Goal: Information Seeking & Learning: Find specific page/section

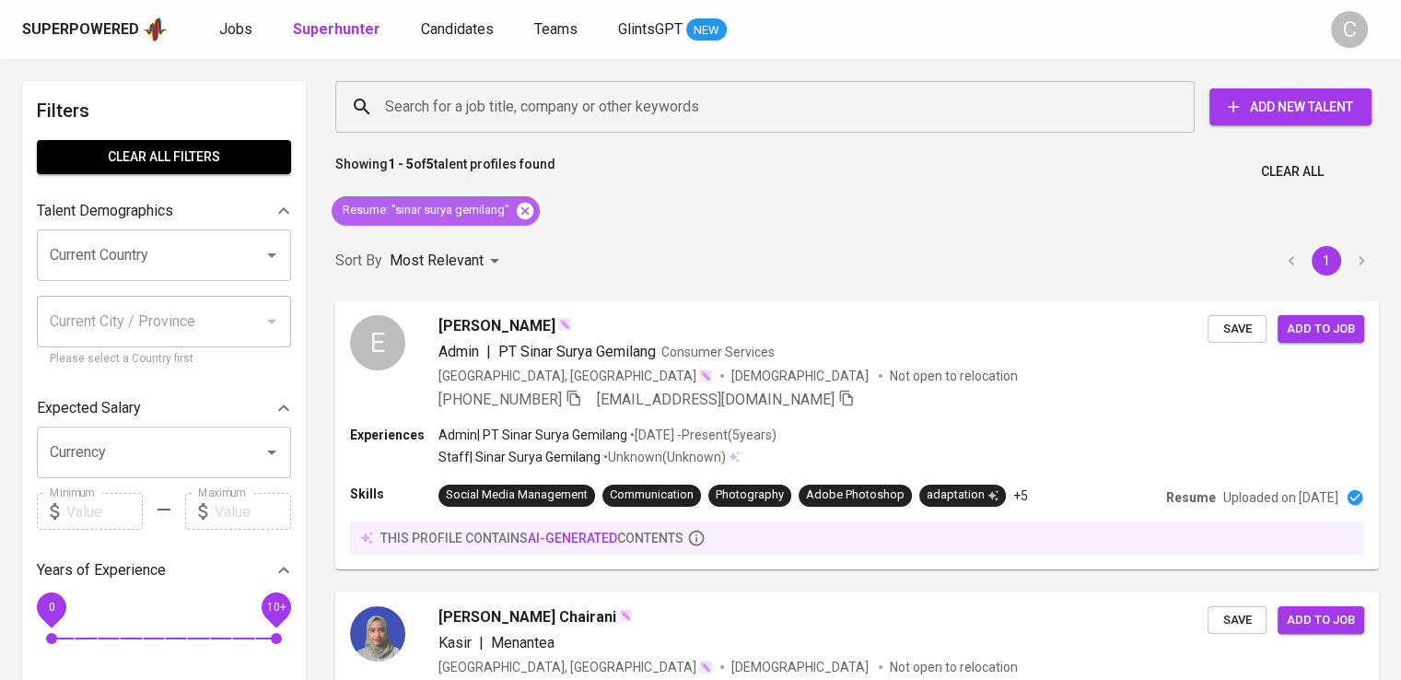
click at [516, 218] on icon at bounding box center [525, 211] width 20 height 20
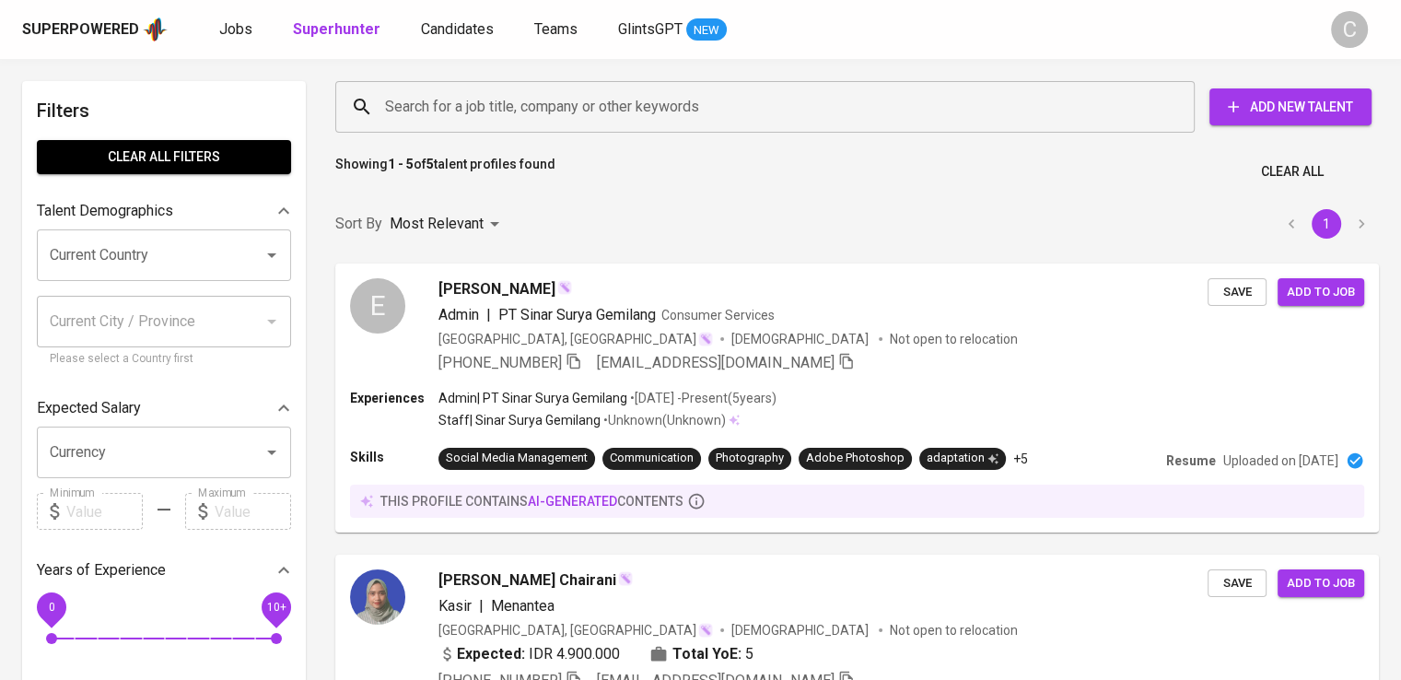
click at [475, 106] on input "Search for a job title, company or other keywords" at bounding box center [769, 106] width 778 height 35
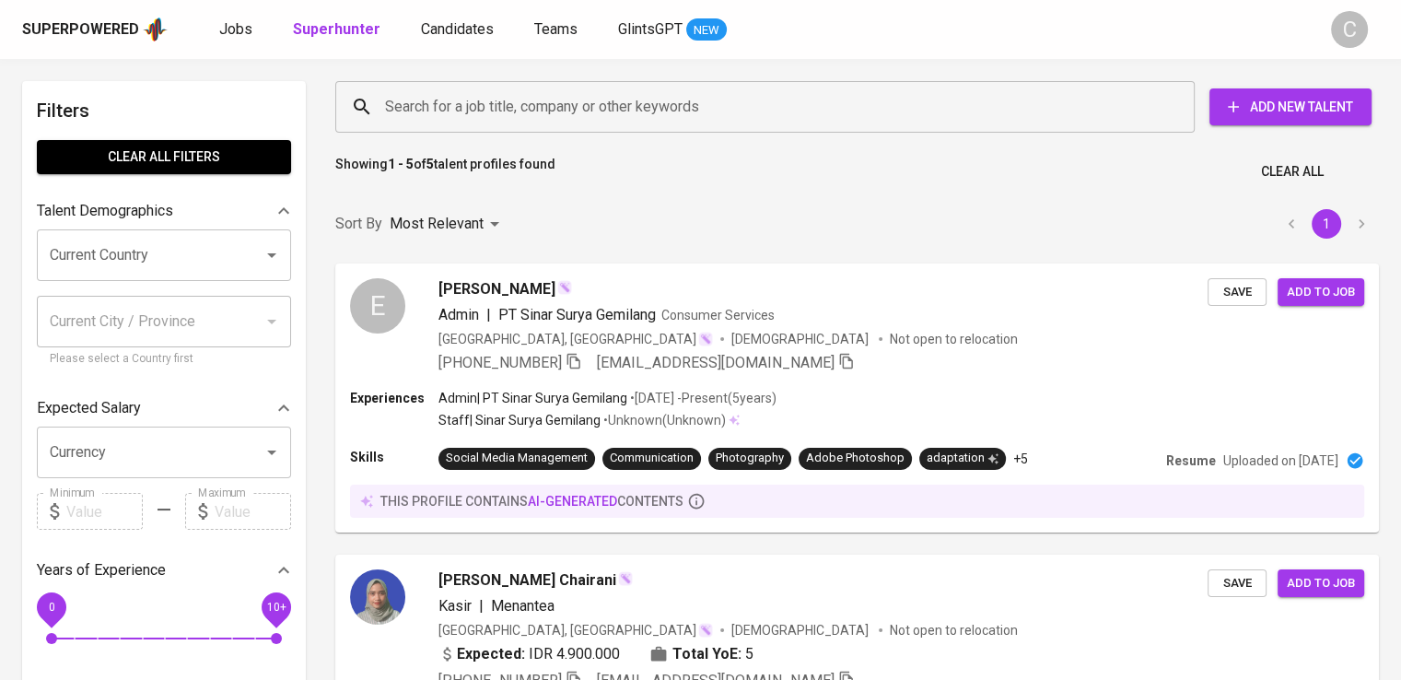
click at [475, 106] on input "Search for a job title, company or other keywords" at bounding box center [769, 106] width 778 height 35
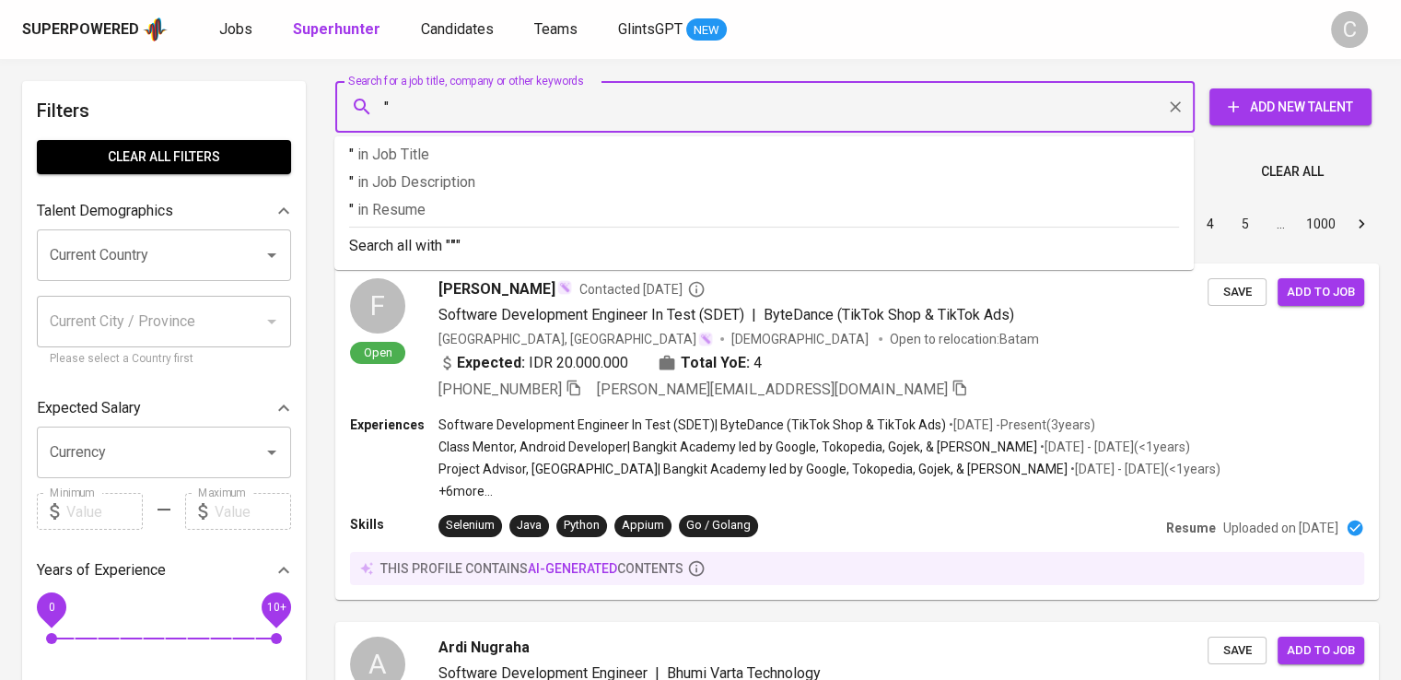
paste input "Pax8"
type input ""Pax8""
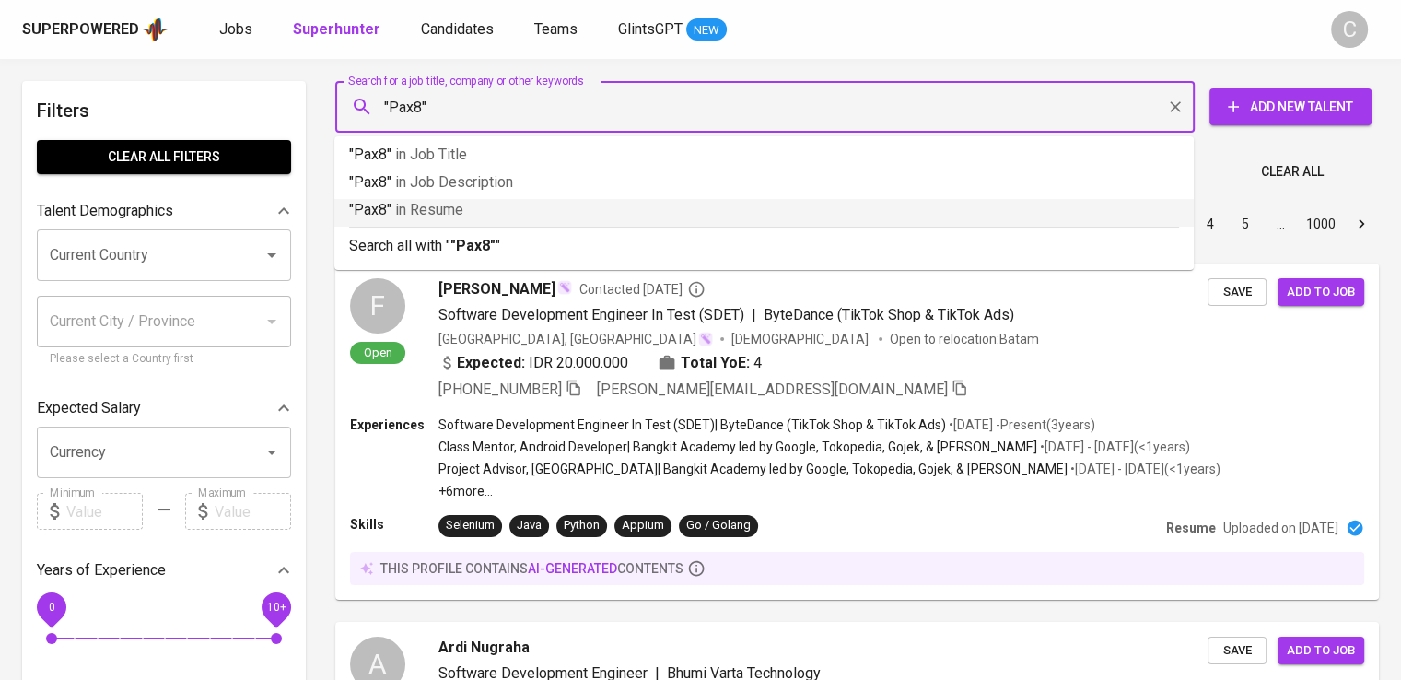
click at [490, 201] on p ""Pax8" in Resume" at bounding box center [764, 210] width 830 height 22
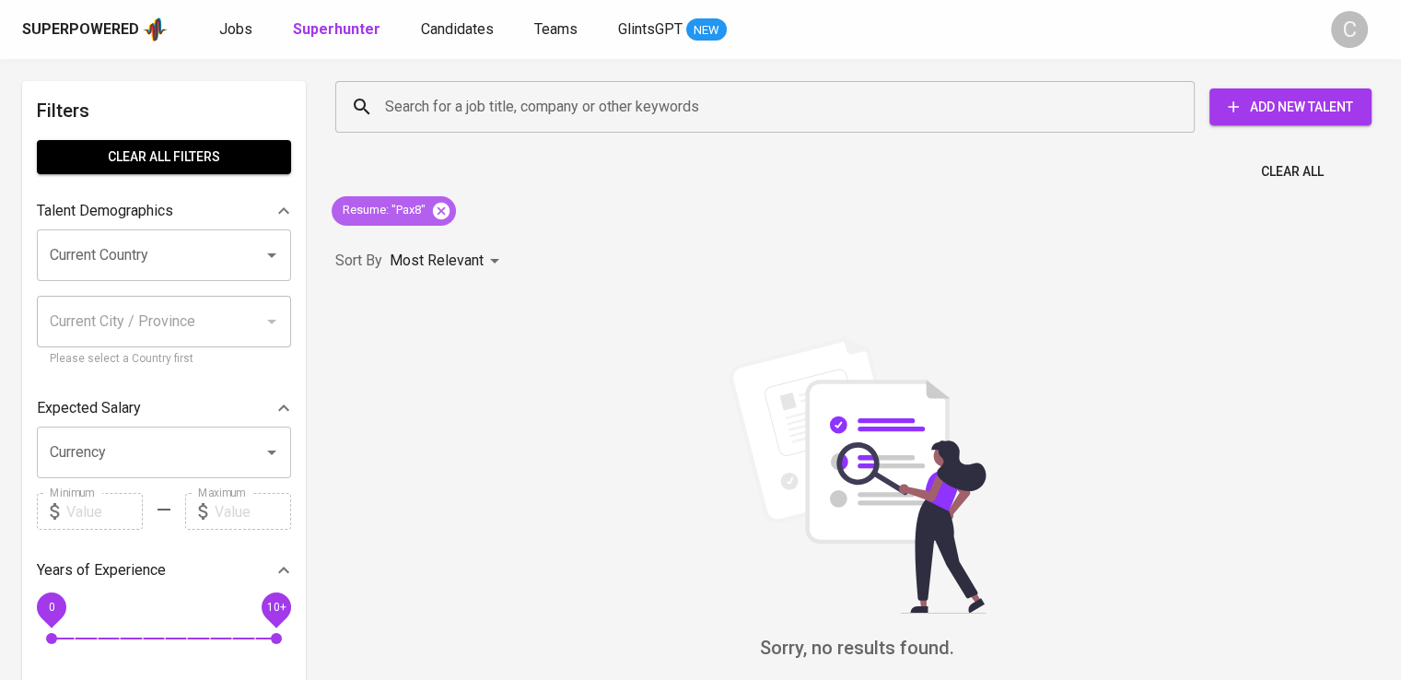
click at [446, 204] on icon at bounding box center [441, 210] width 17 height 17
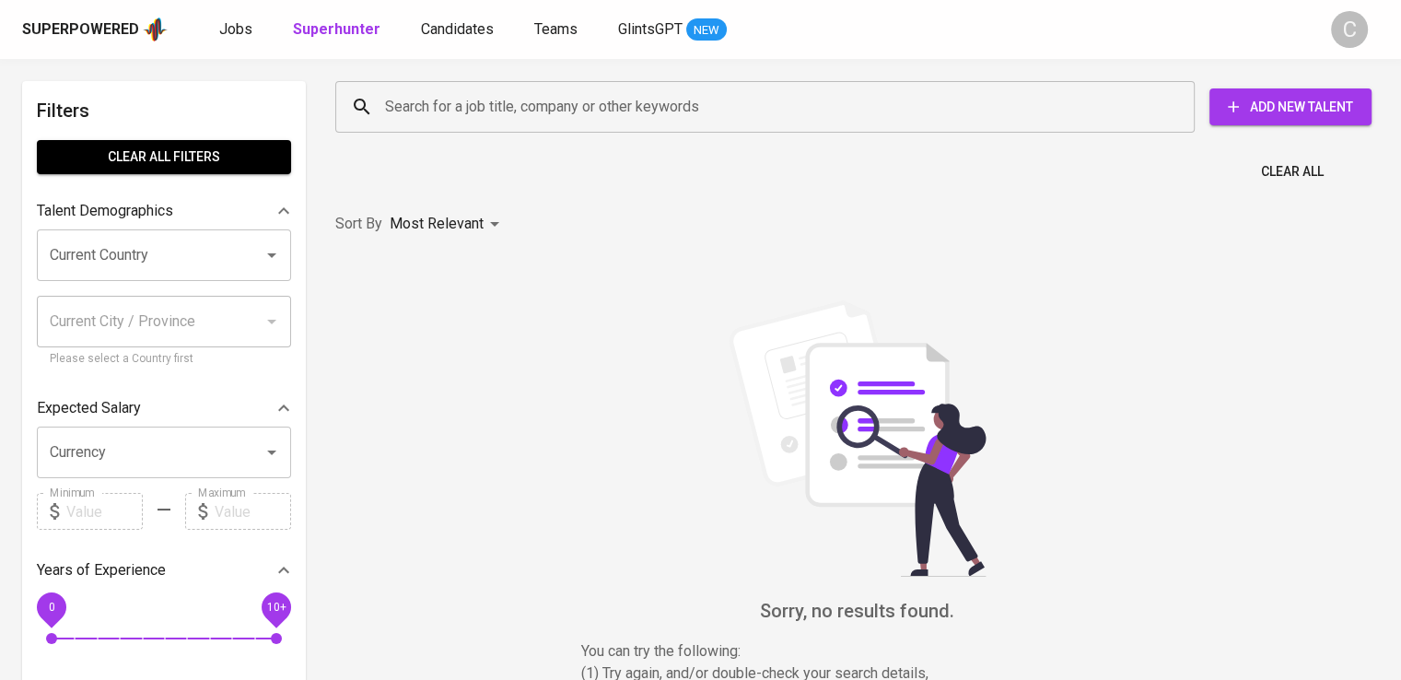
click at [528, 118] on input "Search for a job title, company or other keywords" at bounding box center [769, 106] width 778 height 35
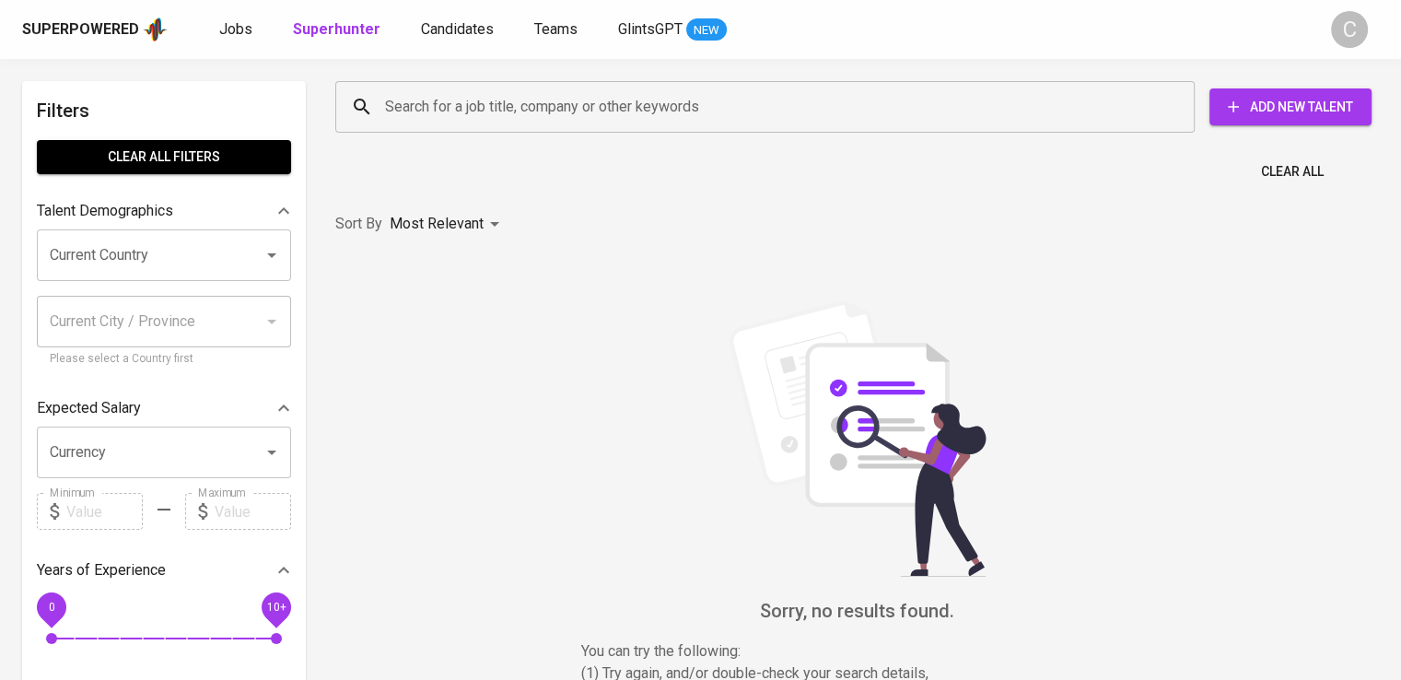
click at [528, 118] on input "Search for a job title, company or other keywords" at bounding box center [769, 106] width 778 height 35
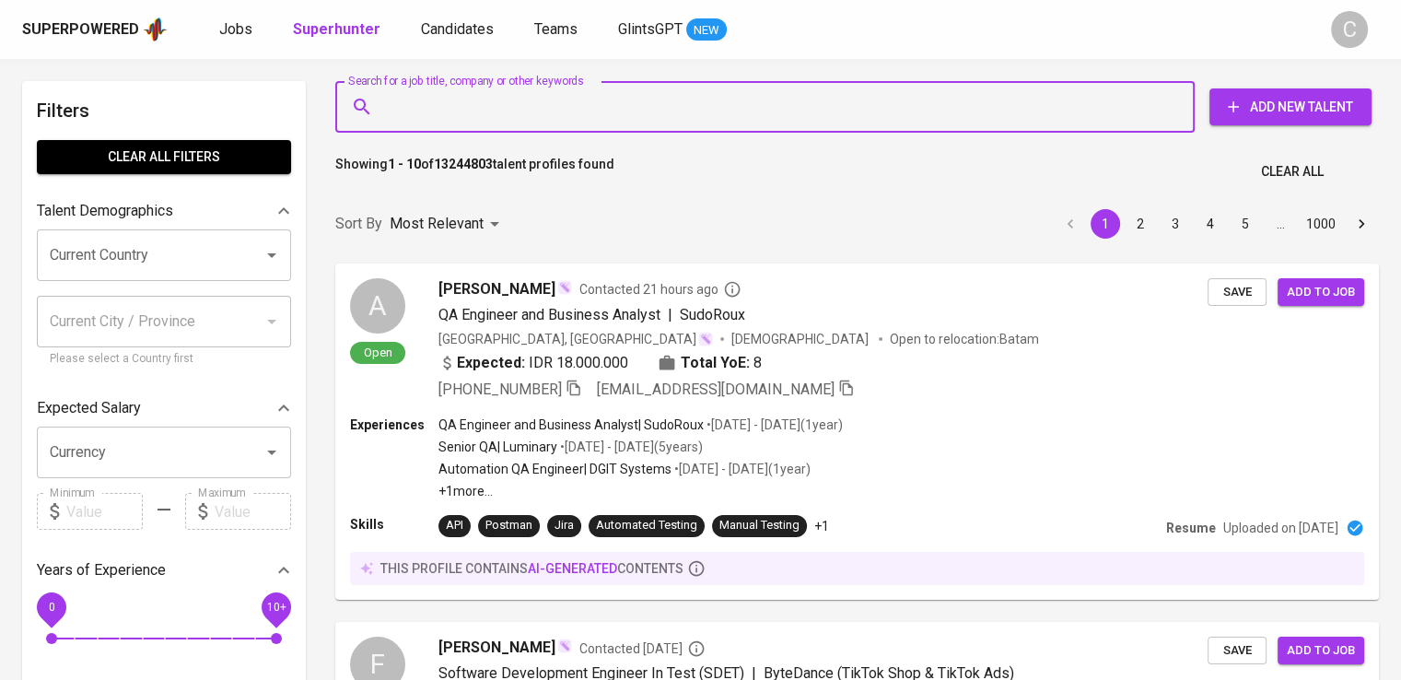
click at [528, 118] on input "Search for a job title, company or other keywords" at bounding box center [769, 106] width 778 height 35
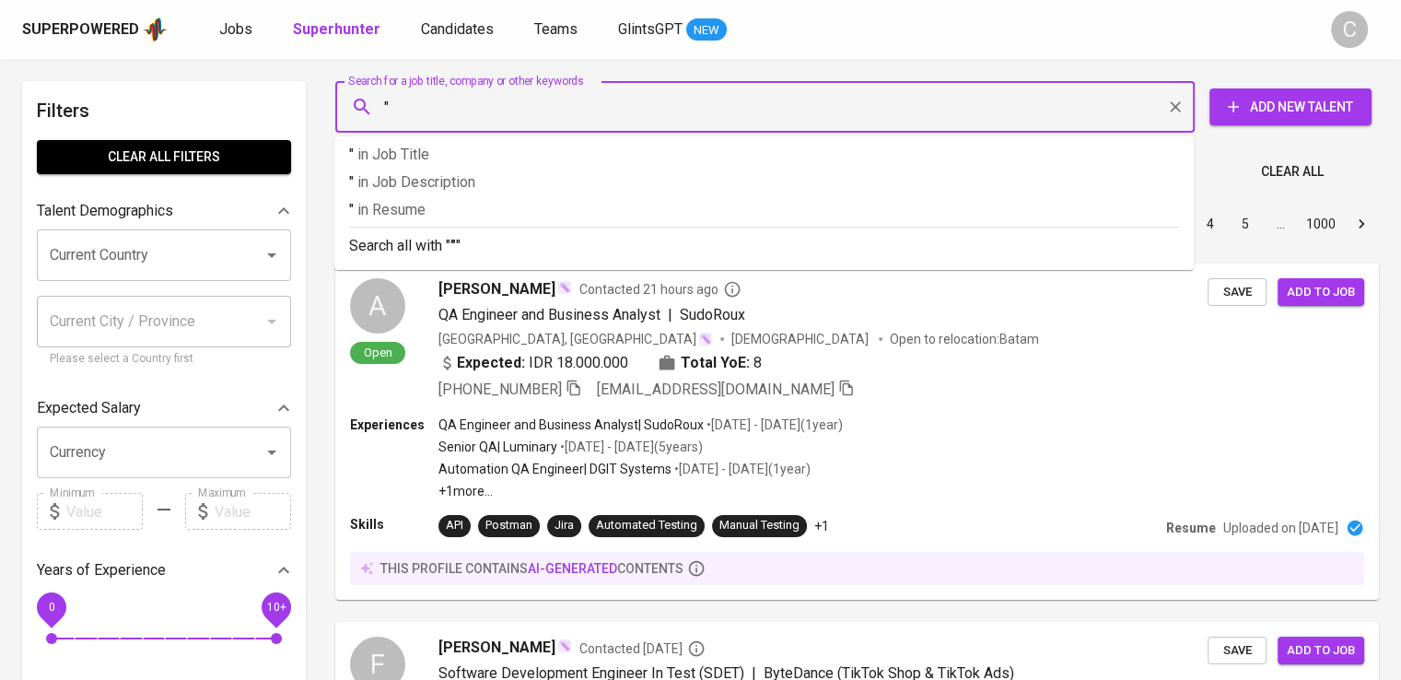
paste input "Kedutaan Besar Republik Federal [PERSON_NAME] [GEOGRAPHIC_DATA] Navigasi [PERSO…"
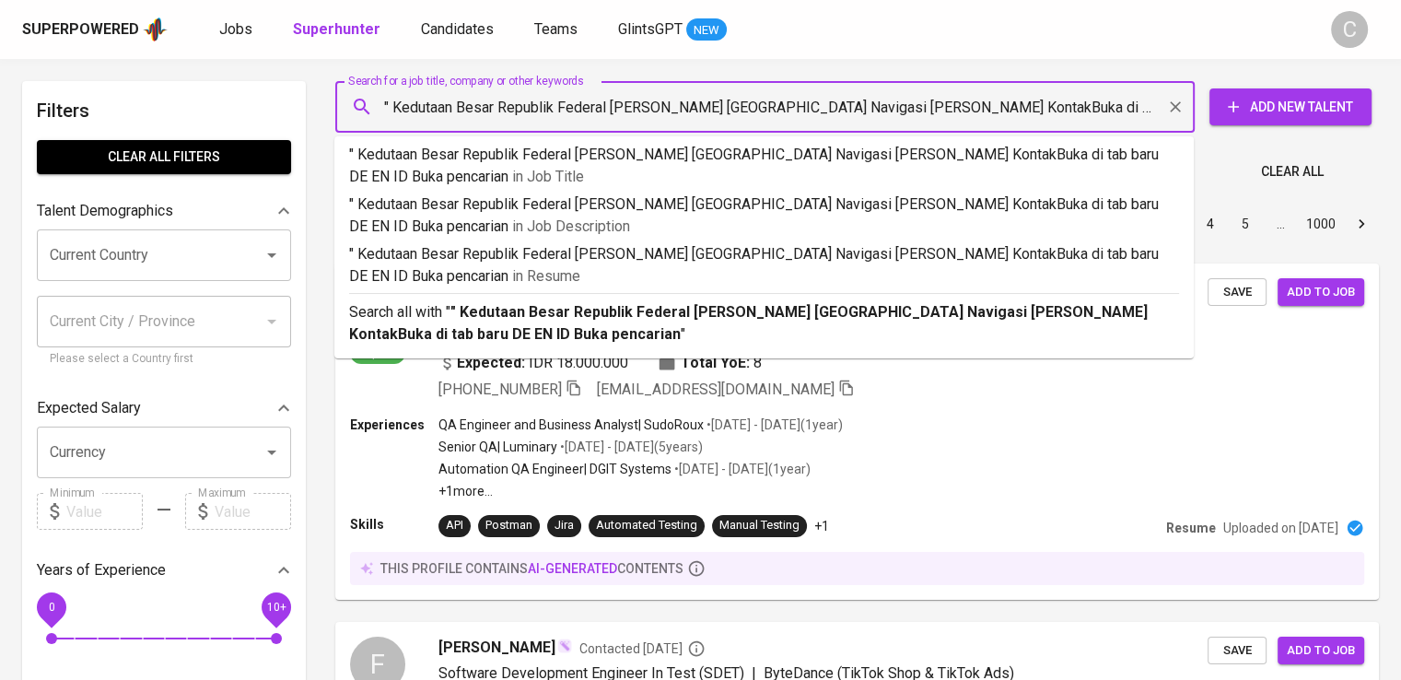
click at [528, 118] on input "" Kedutaan Besar Republik Federal [PERSON_NAME] [GEOGRAPHIC_DATA] Navigasi [PER…" at bounding box center [769, 106] width 778 height 35
click at [661, 103] on input "" Kedutaan Besar Republik Federal [PERSON_NAME] [GEOGRAPHIC_DATA] Navigasi [PER…" at bounding box center [769, 106] width 778 height 35
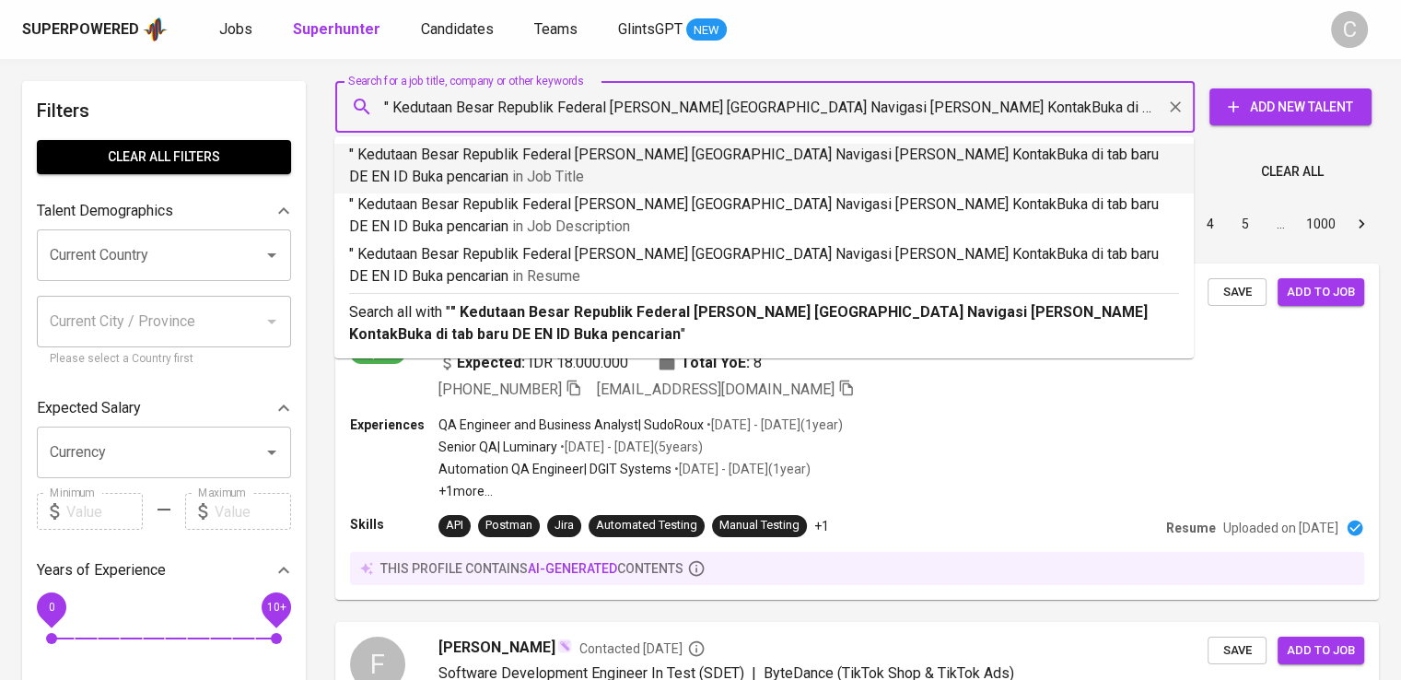
drag, startPoint x: 758, startPoint y: 108, endPoint x: 1174, endPoint y: 111, distance: 416.4
click at [1174, 111] on div "" Kedutaan Besar Republik Federal [PERSON_NAME] [GEOGRAPHIC_DATA] Navigasi [PER…" at bounding box center [764, 107] width 859 height 52
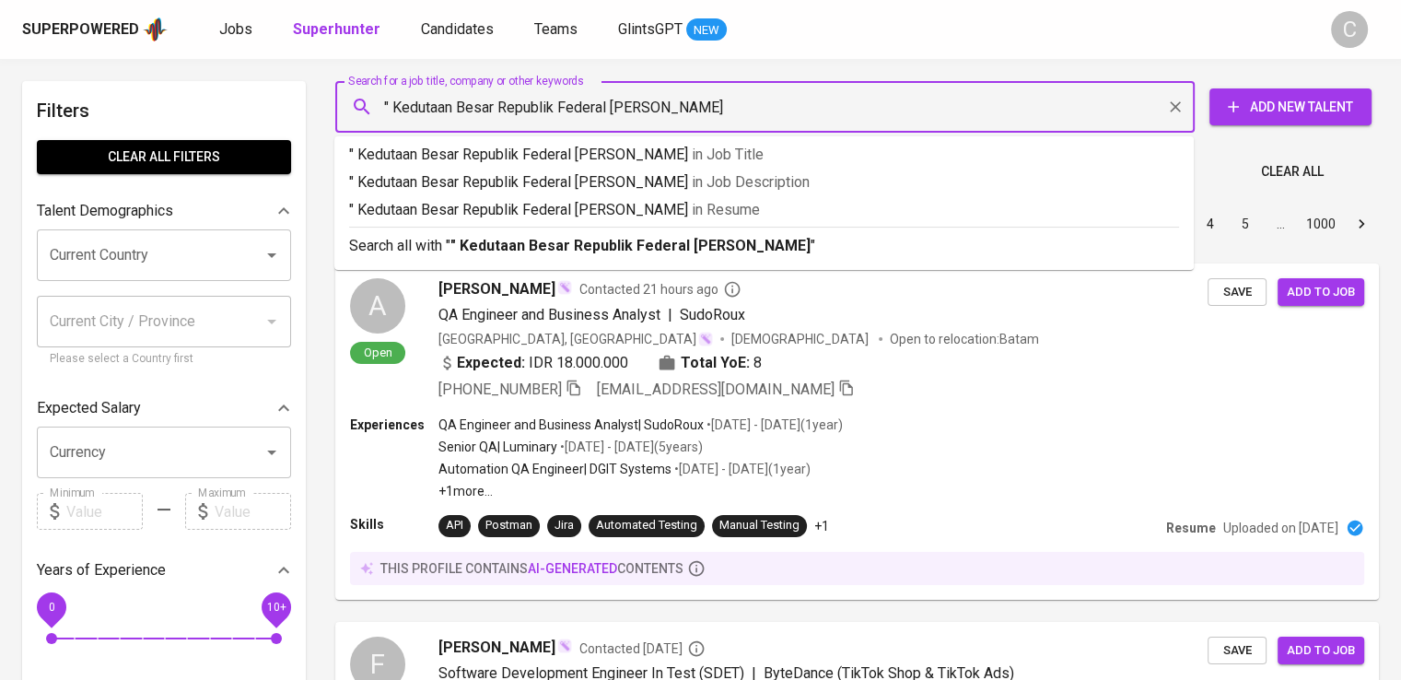
type input "" Kedutaan Besar Republik Federal [PERSON_NAME]""
click at [1150, 216] on p "" Kedutaan Besar Republik Federal [PERSON_NAME]" in [GEOGRAPHIC_DATA]" at bounding box center [764, 210] width 830 height 22
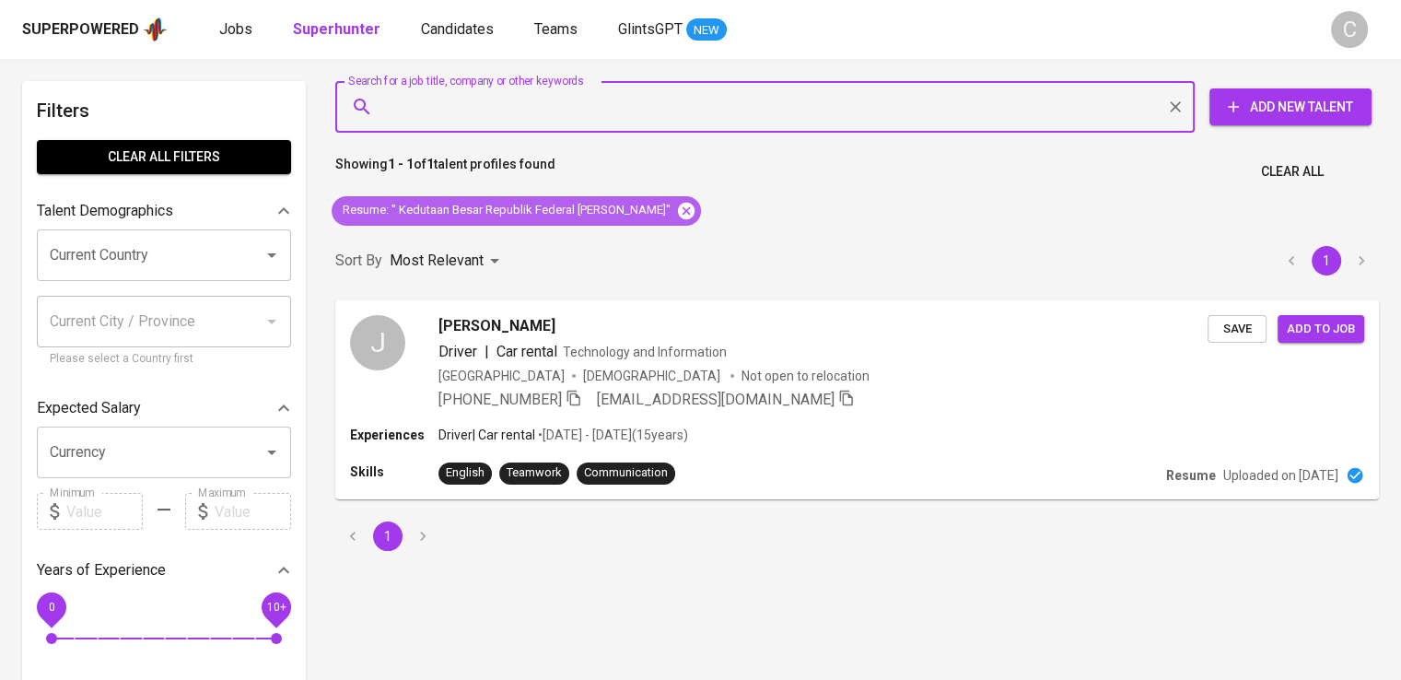
click at [678, 204] on icon at bounding box center [686, 210] width 17 height 17
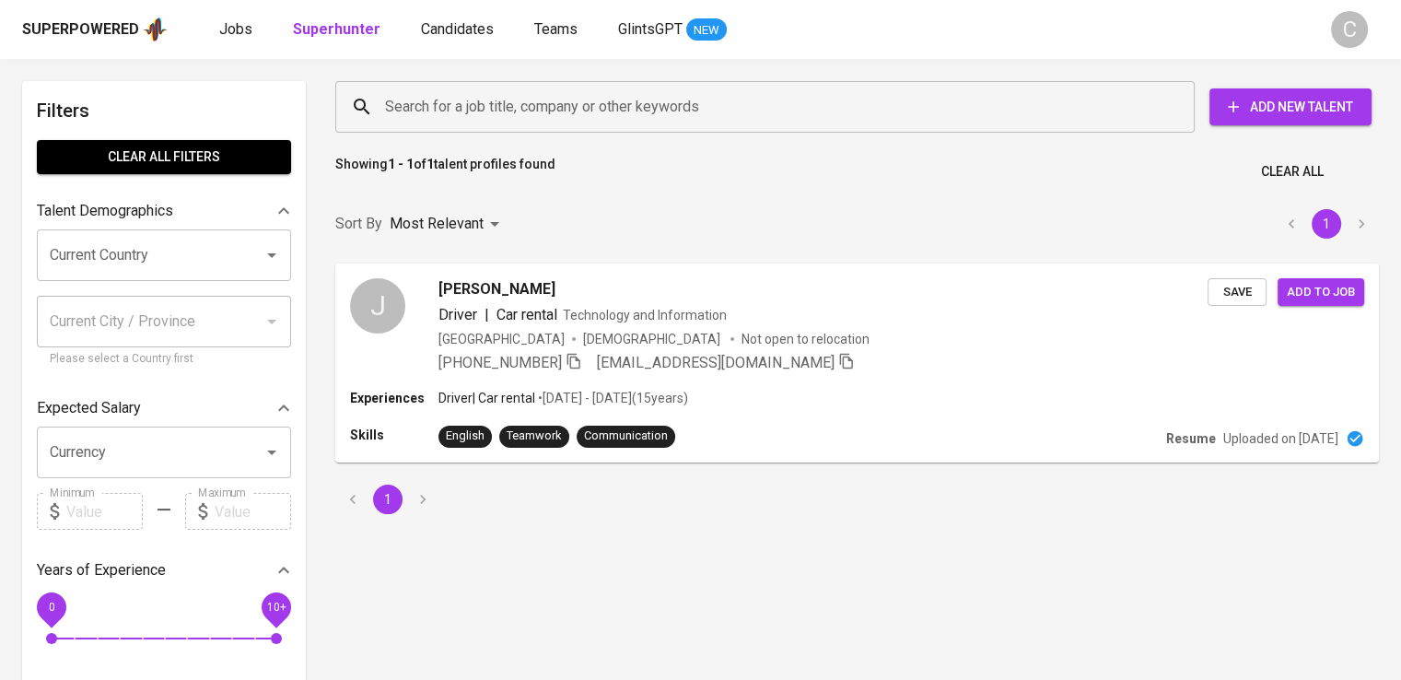
click at [520, 97] on input "Search for a job title, company or other keywords" at bounding box center [769, 106] width 778 height 35
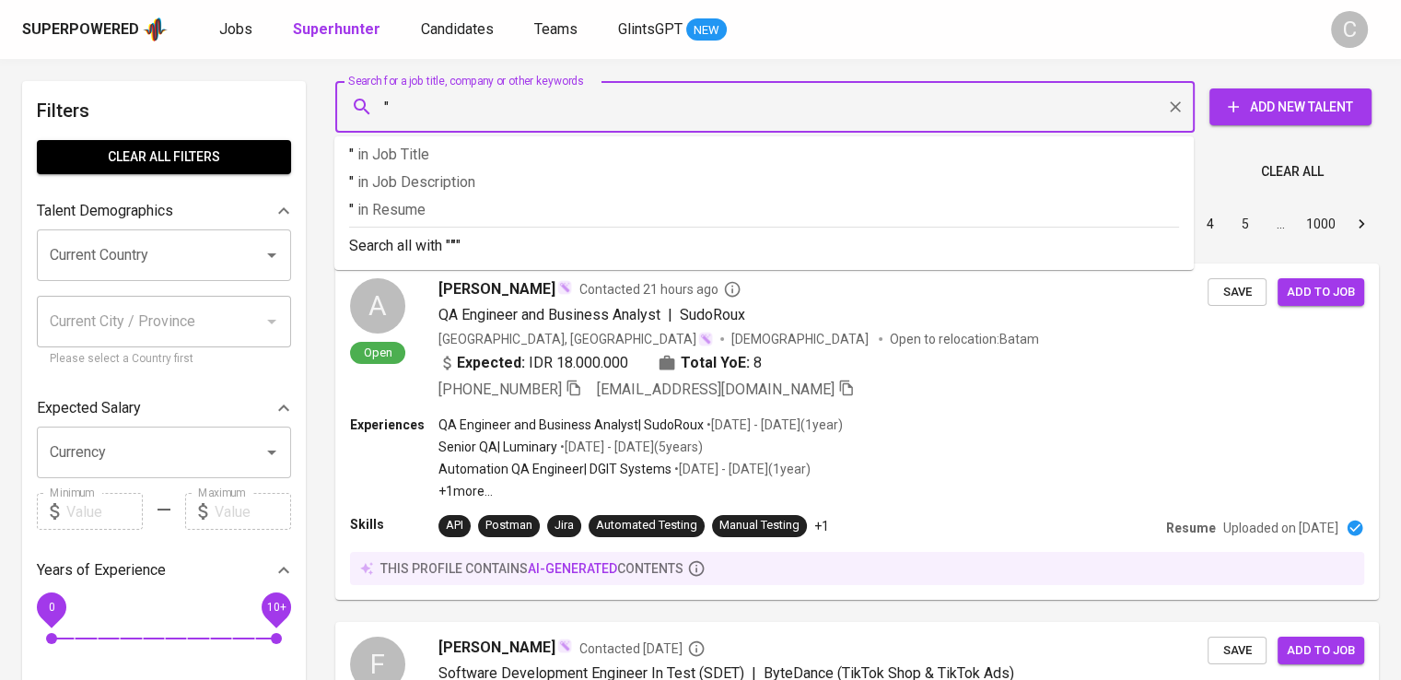
paste input "SUMBER ALFARA TRIJAYA"
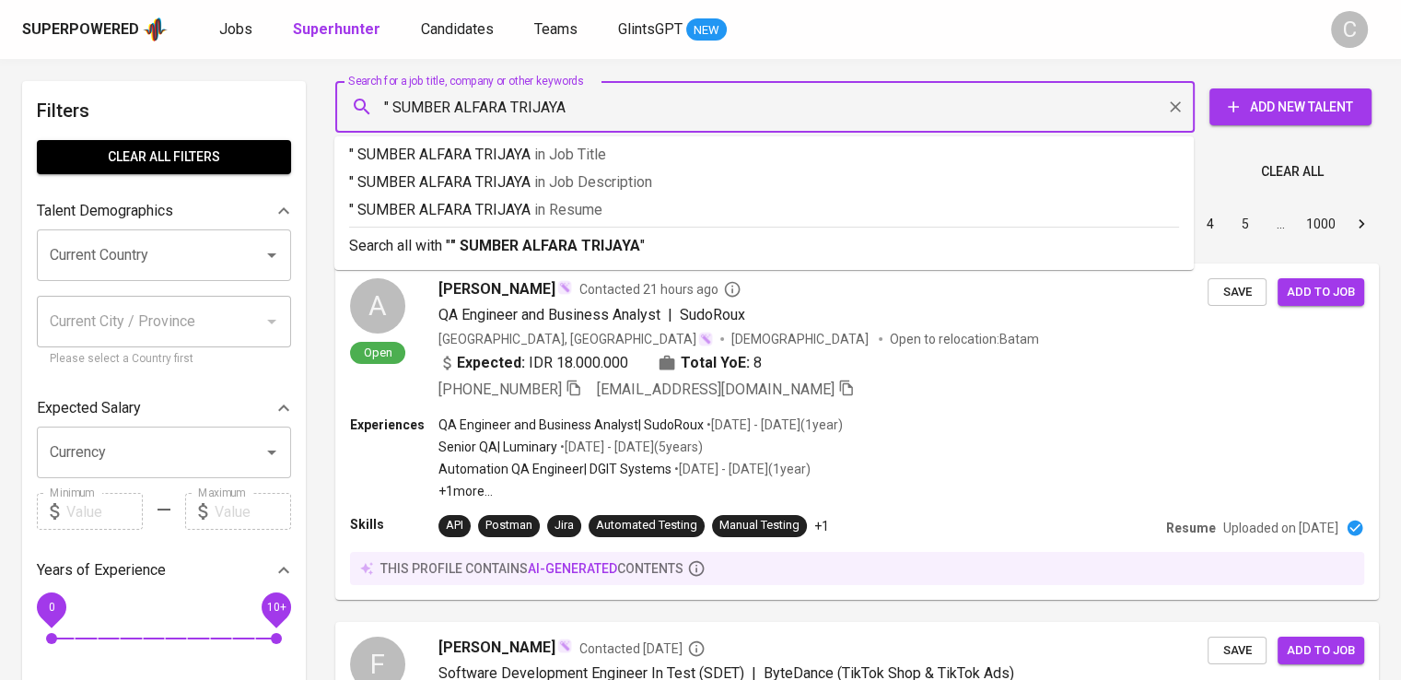
type input "" SUMBER ALFARA TRIJAYA""
click at [553, 216] on span "in [GEOGRAPHIC_DATA]" at bounding box center [572, 210] width 68 height 18
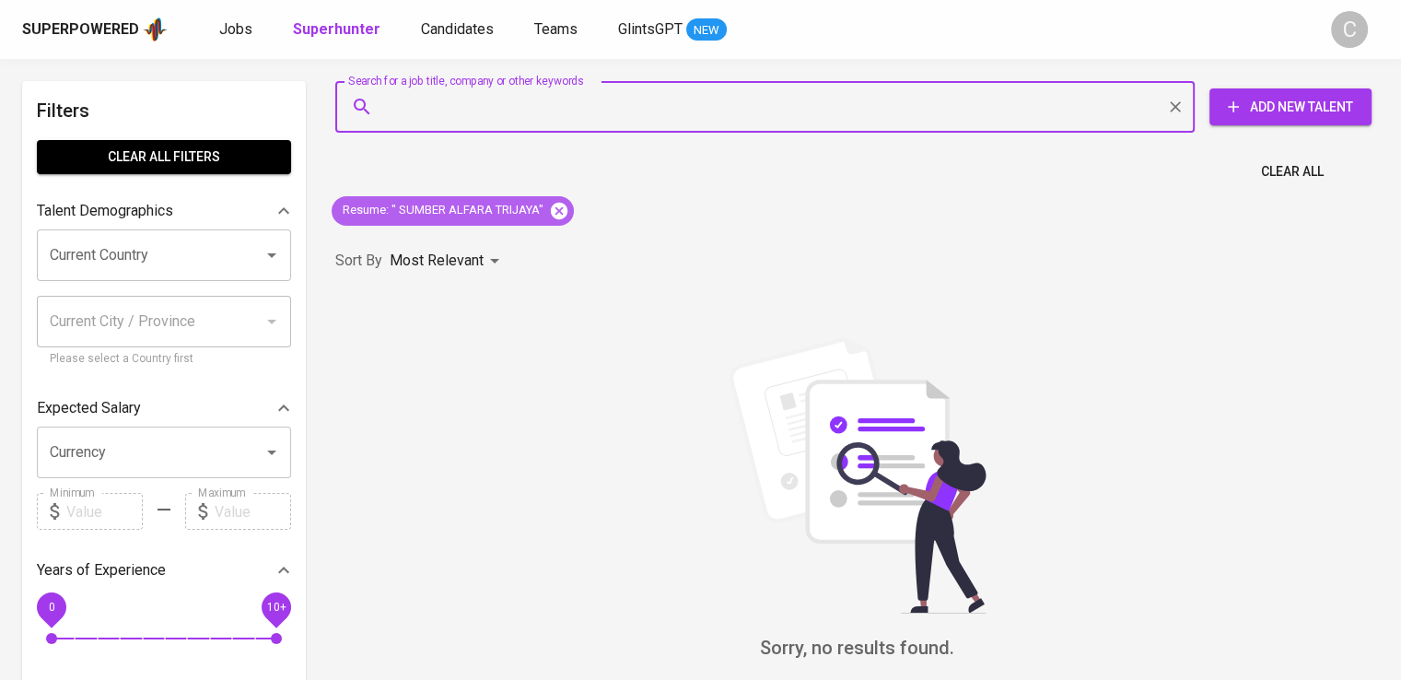
click at [563, 209] on icon at bounding box center [559, 210] width 17 height 17
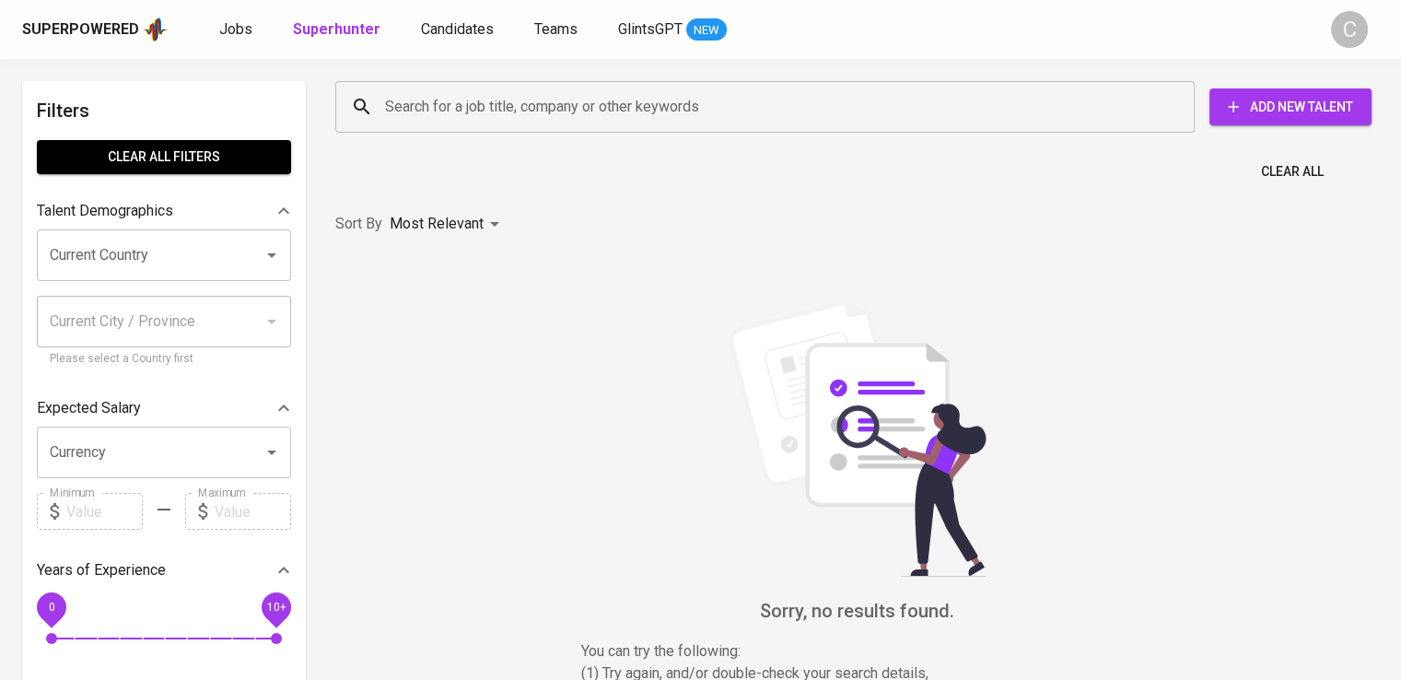
click at [523, 109] on input "Search for a job title, company or other keywords" at bounding box center [769, 106] width 778 height 35
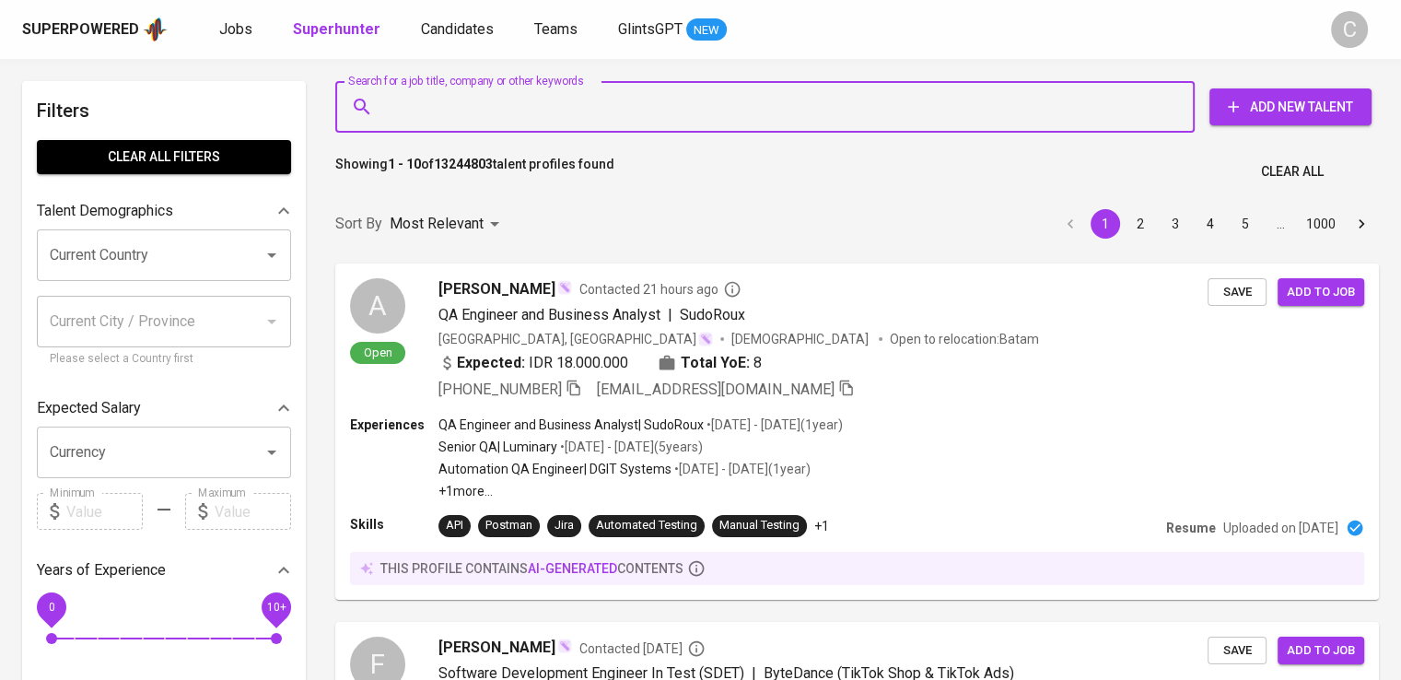
click at [523, 109] on input "Search for a job title, company or other keywords" at bounding box center [769, 106] width 778 height 35
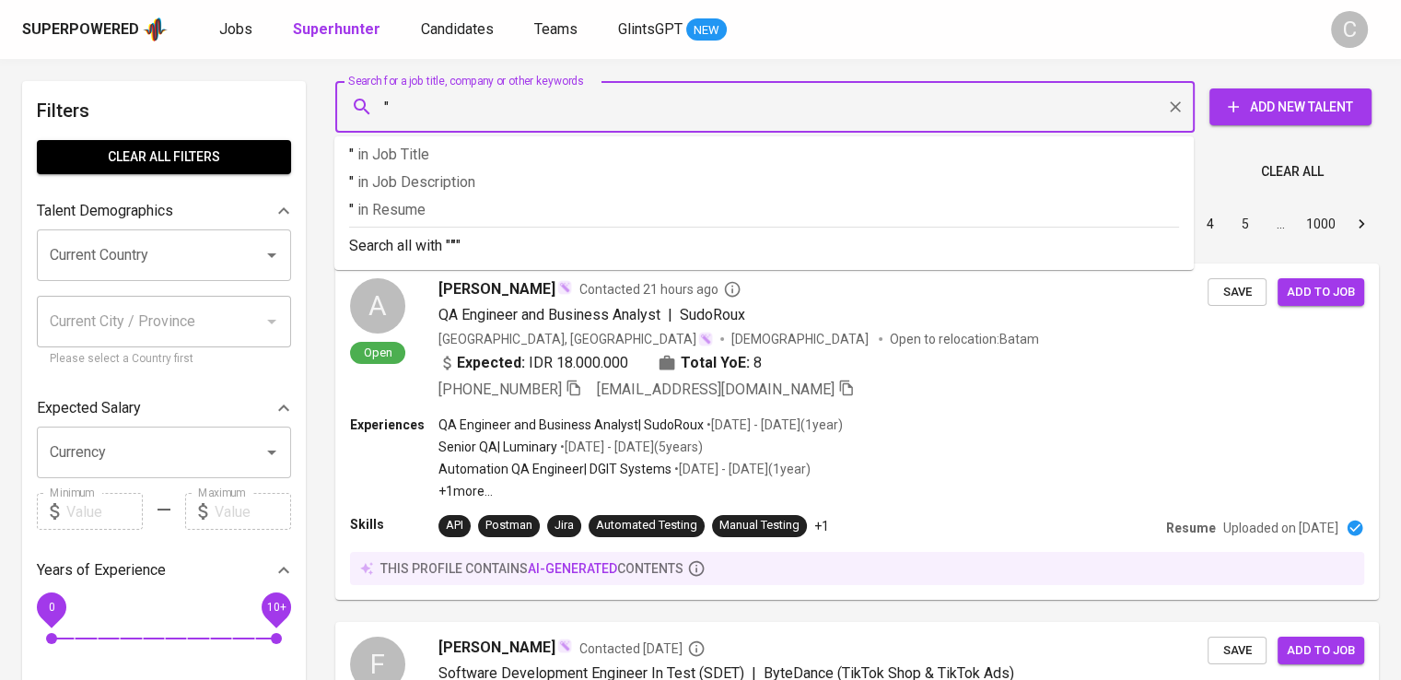
paste input "SUMBER ALFARA TRIJAYA"
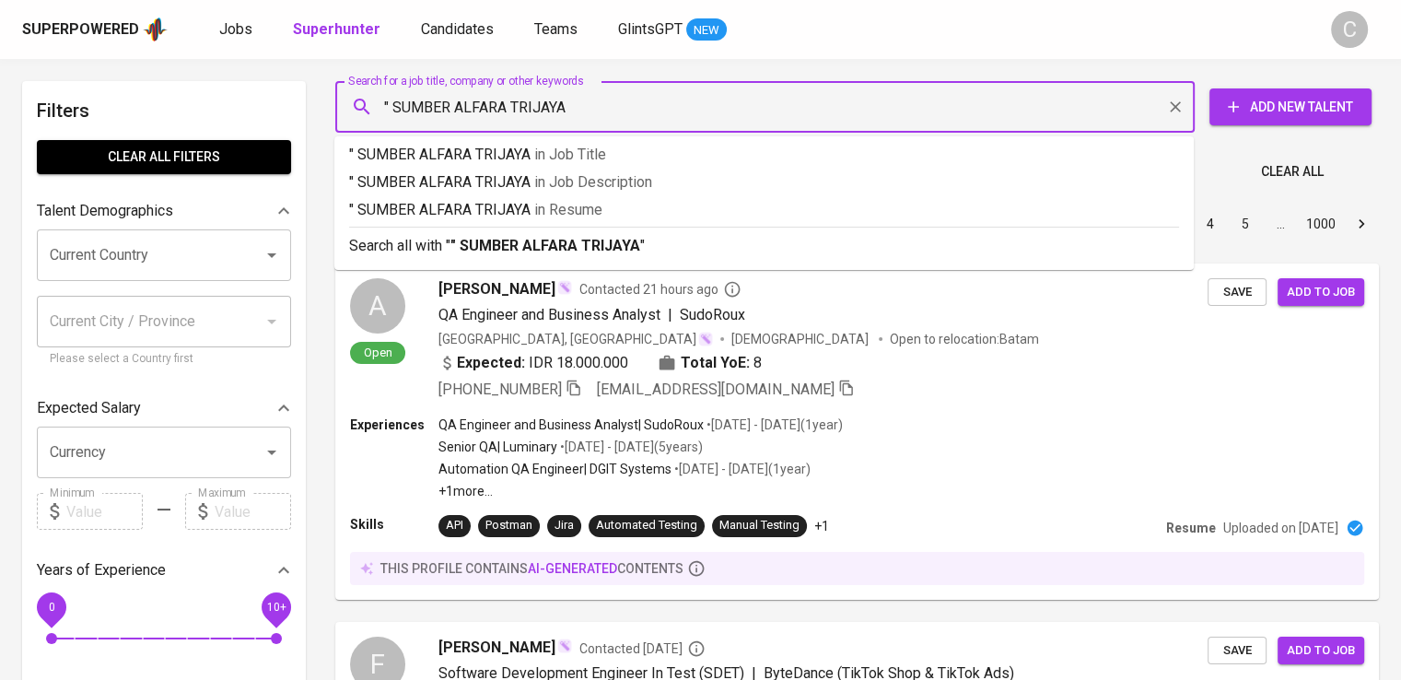
click at [494, 111] on input "" SUMBER ALFARA TRIJAYA" at bounding box center [769, 106] width 778 height 35
click at [619, 105] on input "" SUMBER ALFARIA TRIJAYA" at bounding box center [769, 106] width 778 height 35
type input "" SUMBER ALFARIA TRIJAYA""
click at [624, 213] on p "" SUMBER ALFARIA TRIJAYA" in [GEOGRAPHIC_DATA]" at bounding box center [764, 210] width 830 height 22
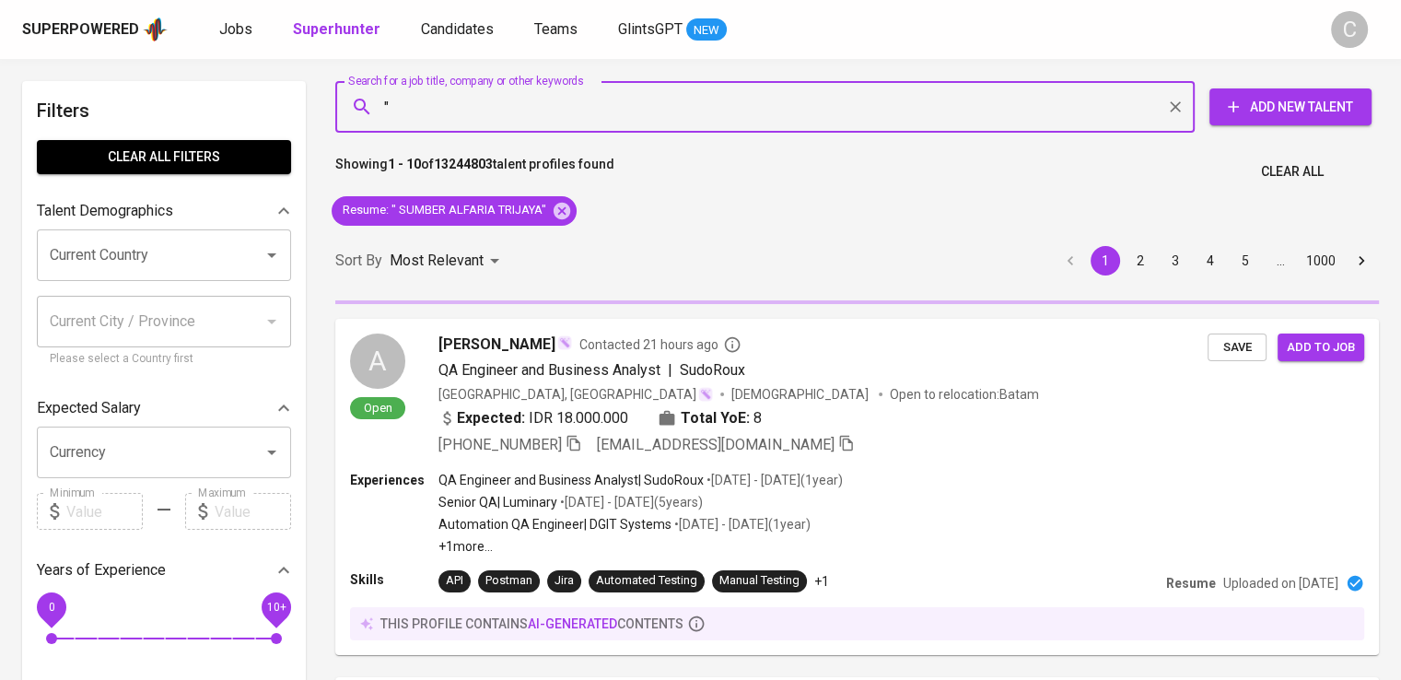
click at [509, 115] on input """ at bounding box center [769, 106] width 778 height 35
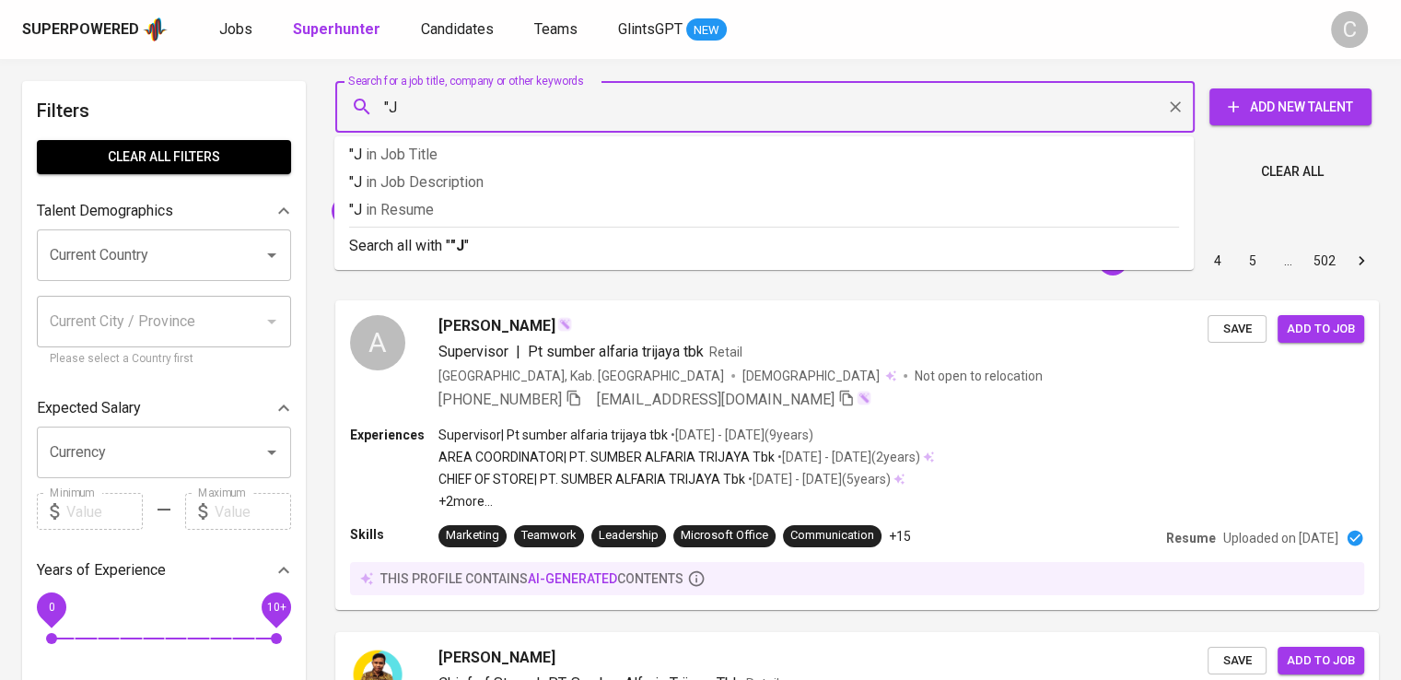
type input """
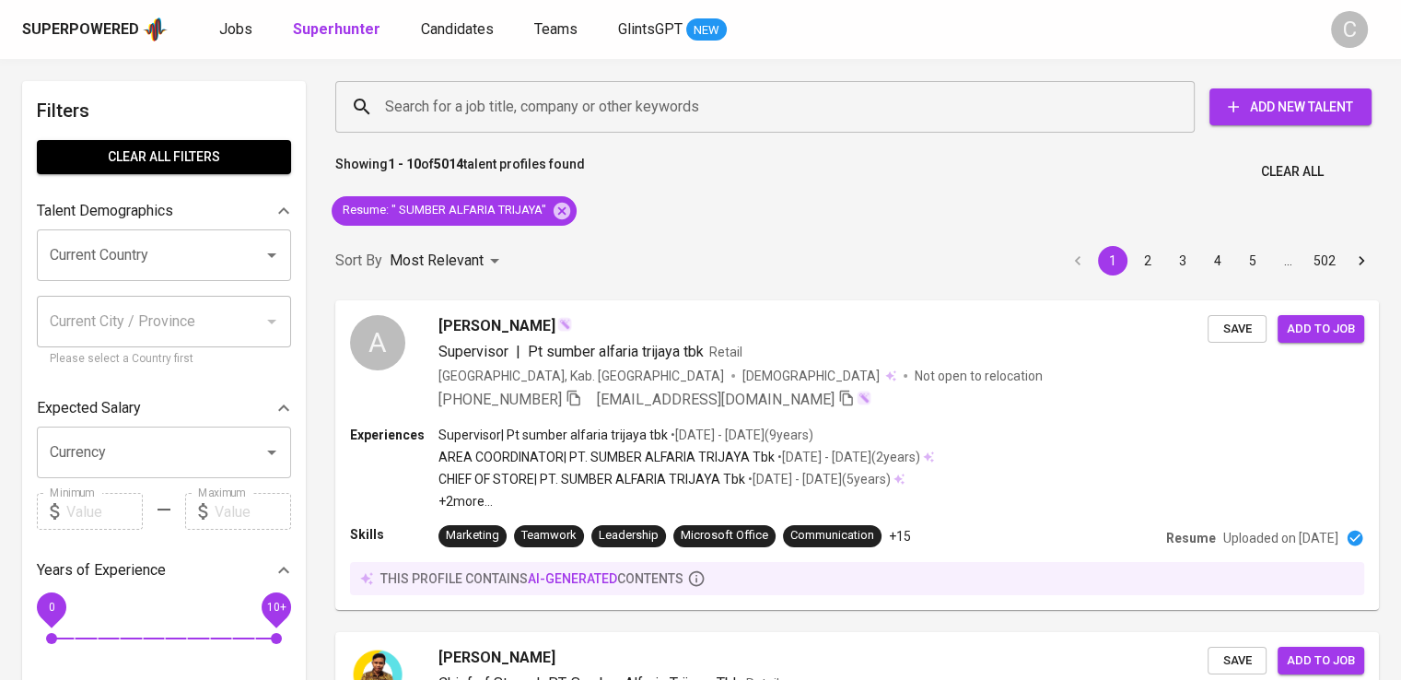
click at [258, 314] on div "Current City / Province" at bounding box center [164, 322] width 254 height 52
click at [274, 320] on div at bounding box center [271, 322] width 24 height 26
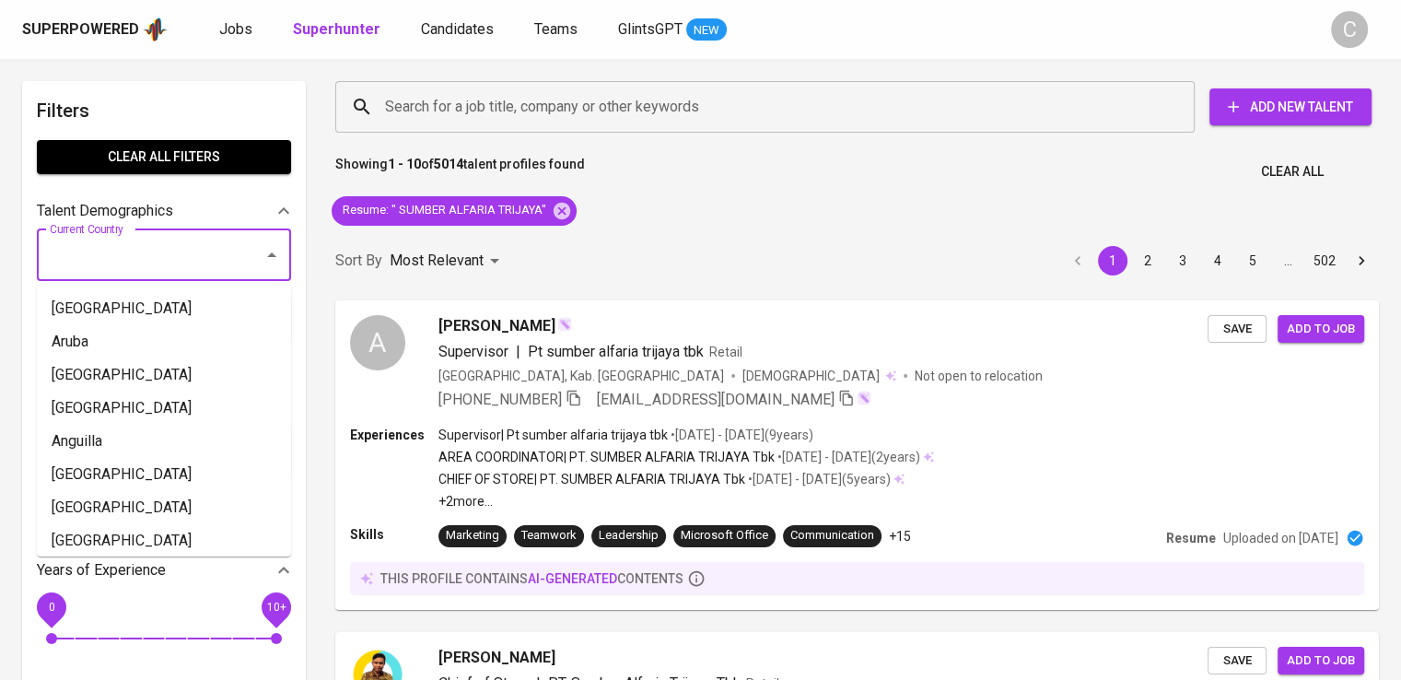
click at [190, 240] on input "Current Country" at bounding box center [138, 255] width 186 height 35
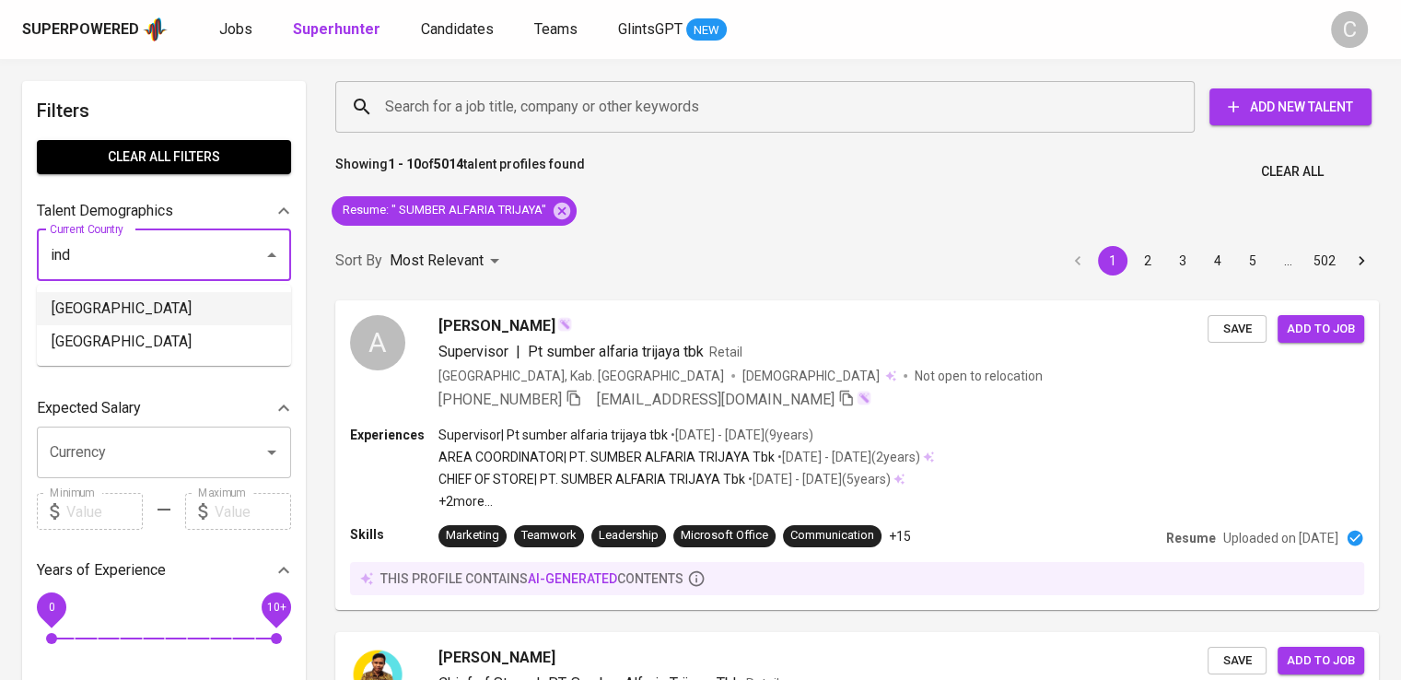
click at [134, 298] on li "[GEOGRAPHIC_DATA]" at bounding box center [164, 308] width 254 height 33
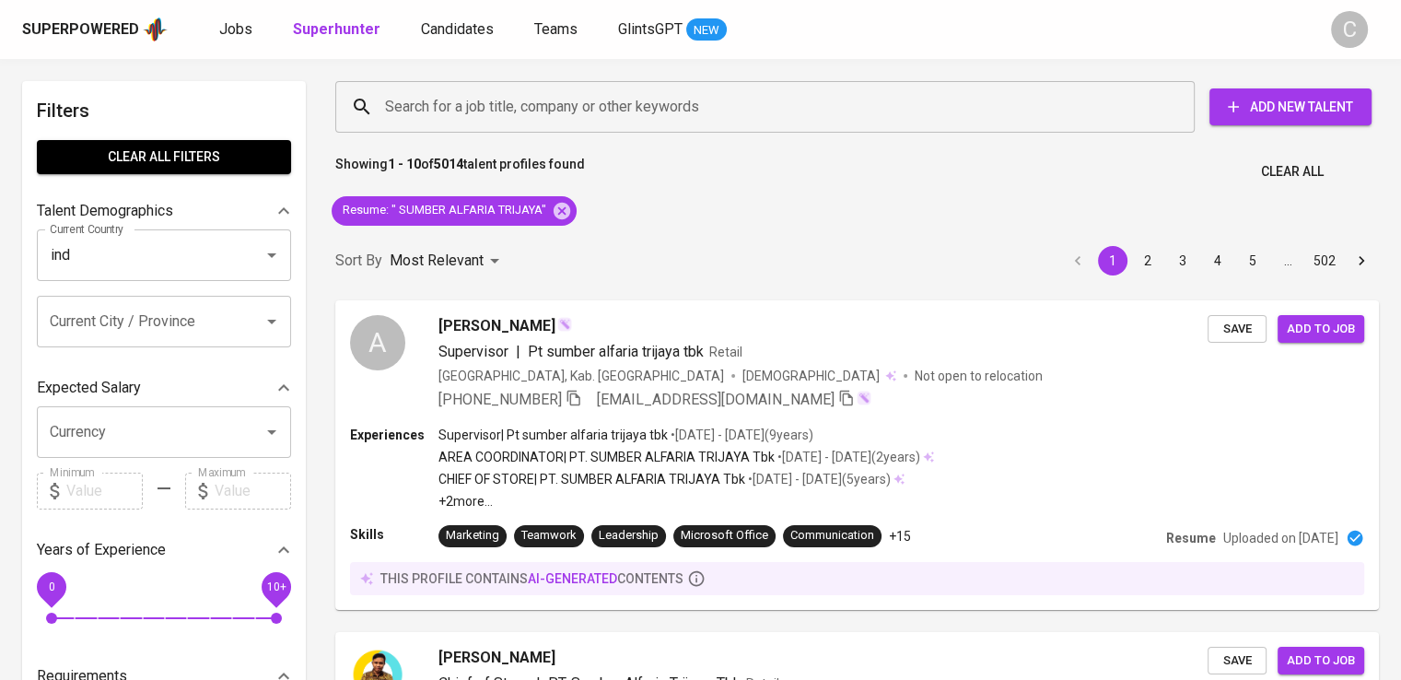
type input "[GEOGRAPHIC_DATA]"
click at [143, 328] on input "Current City / Province" at bounding box center [138, 321] width 186 height 35
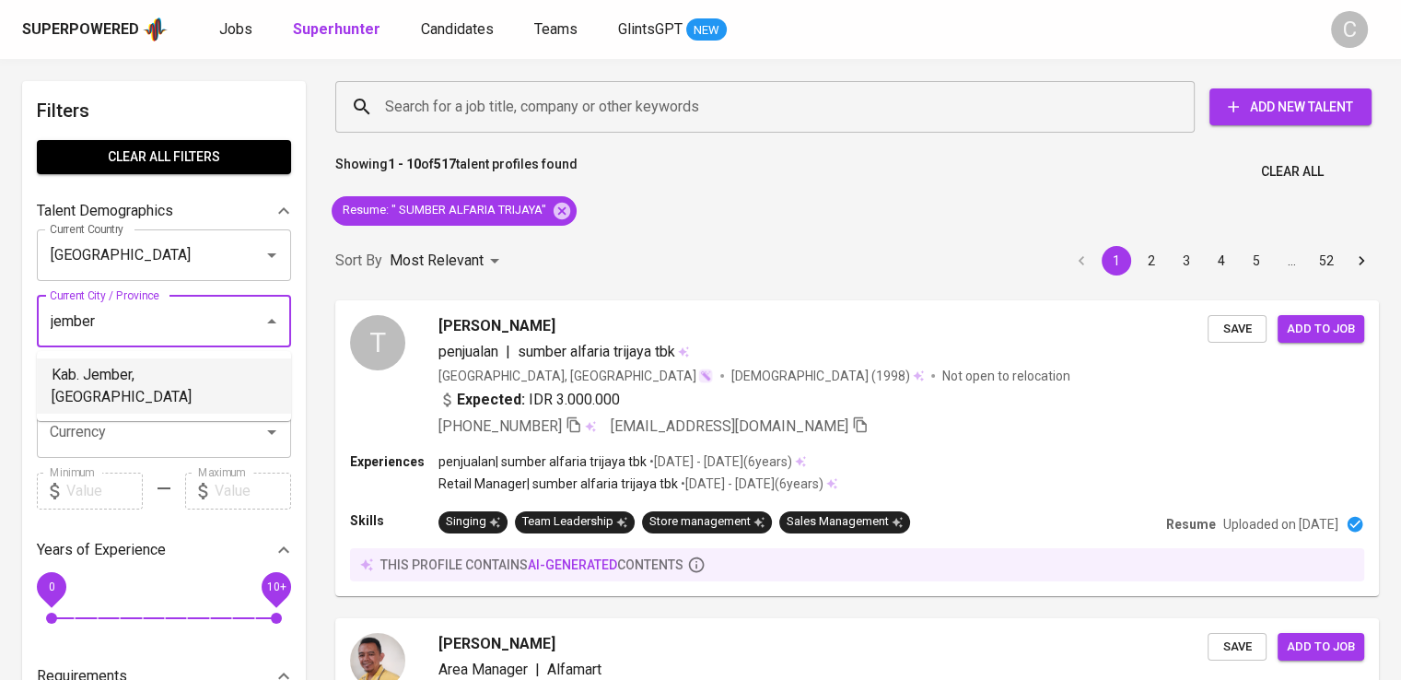
click at [162, 370] on li "Kab. Jember, [GEOGRAPHIC_DATA]" at bounding box center [164, 385] width 254 height 55
type input "jember"
